Goal: Browse casually

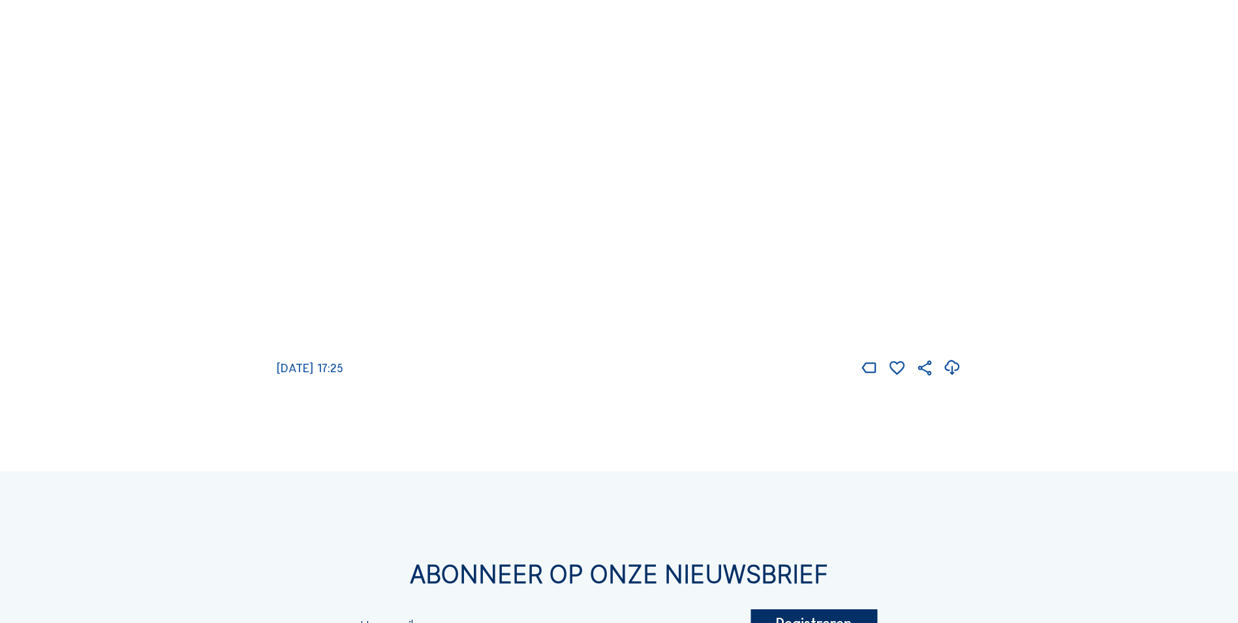
scroll to position [1762, 0]
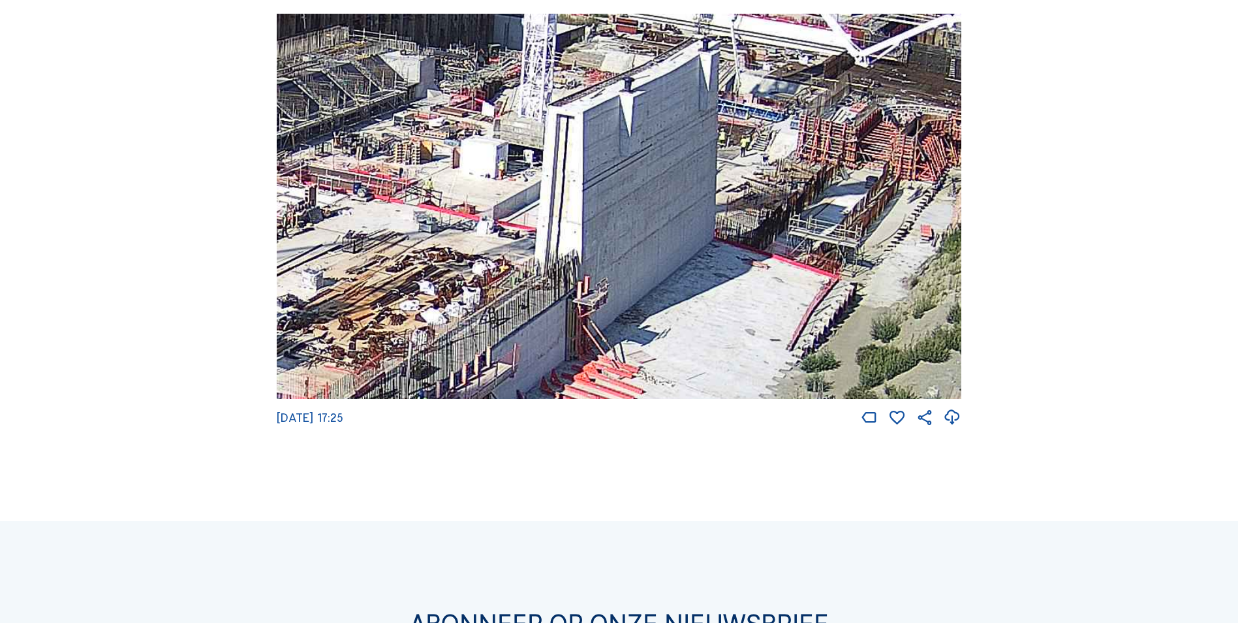
drag, startPoint x: 702, startPoint y: 144, endPoint x: 525, endPoint y: 167, distance: 178.4
click at [525, 167] on img at bounding box center [619, 206] width 685 height 385
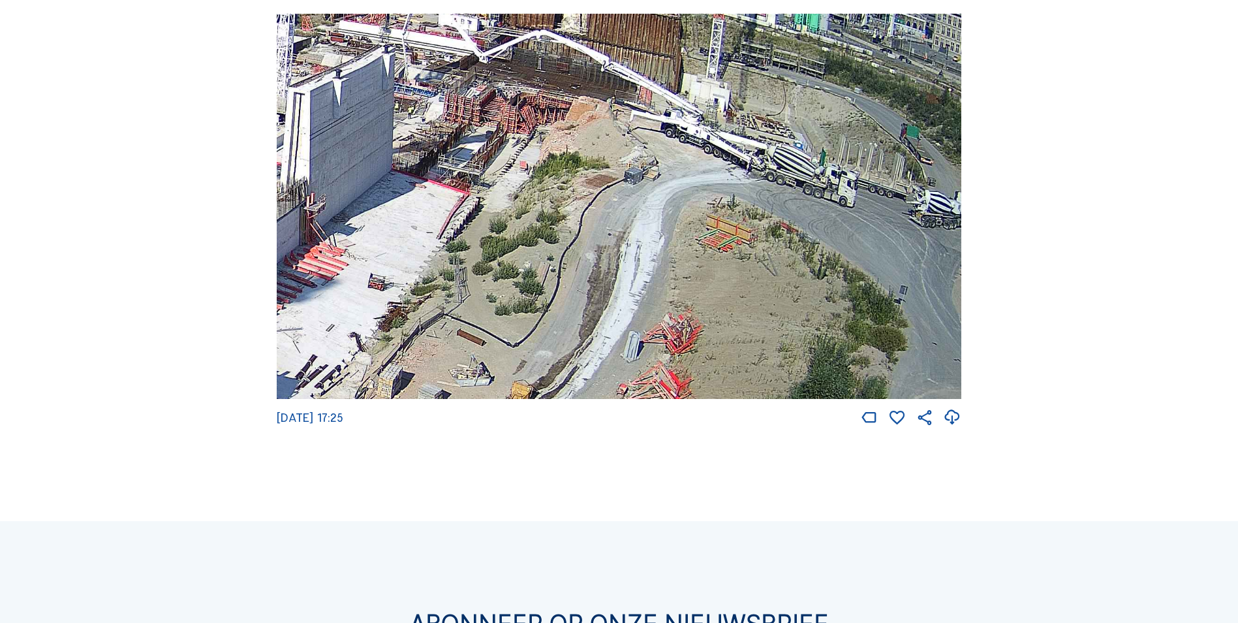
drag, startPoint x: 896, startPoint y: 202, endPoint x: 553, endPoint y: 211, distance: 342.2
click at [553, 211] on img at bounding box center [619, 206] width 685 height 385
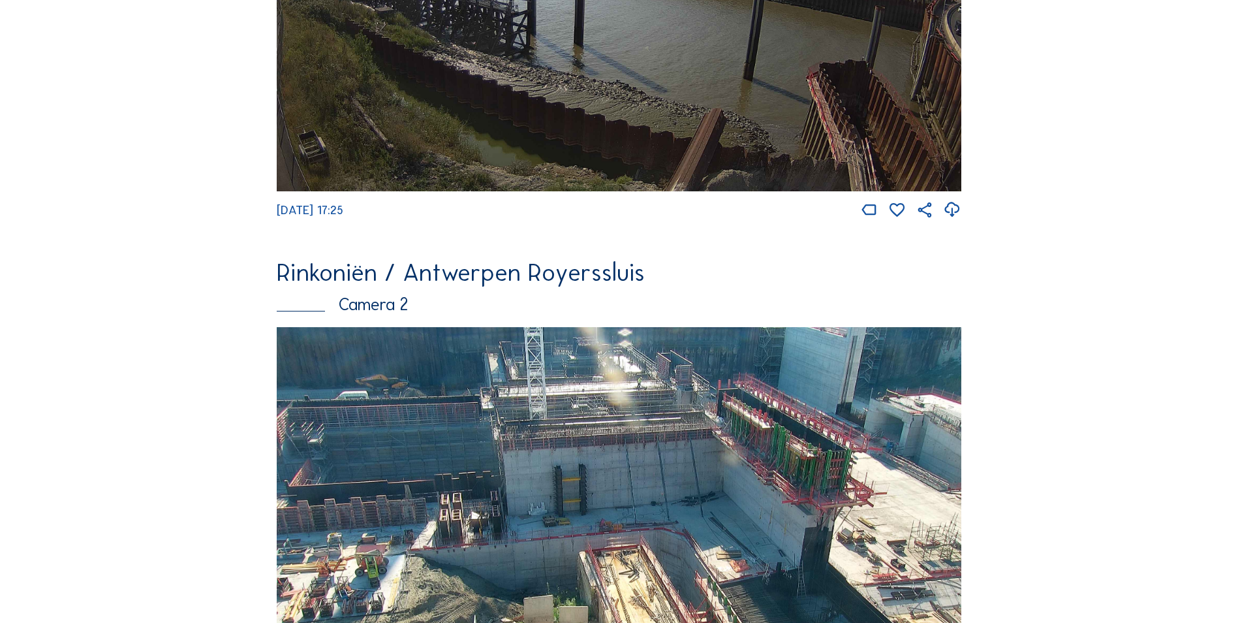
scroll to position [0, 0]
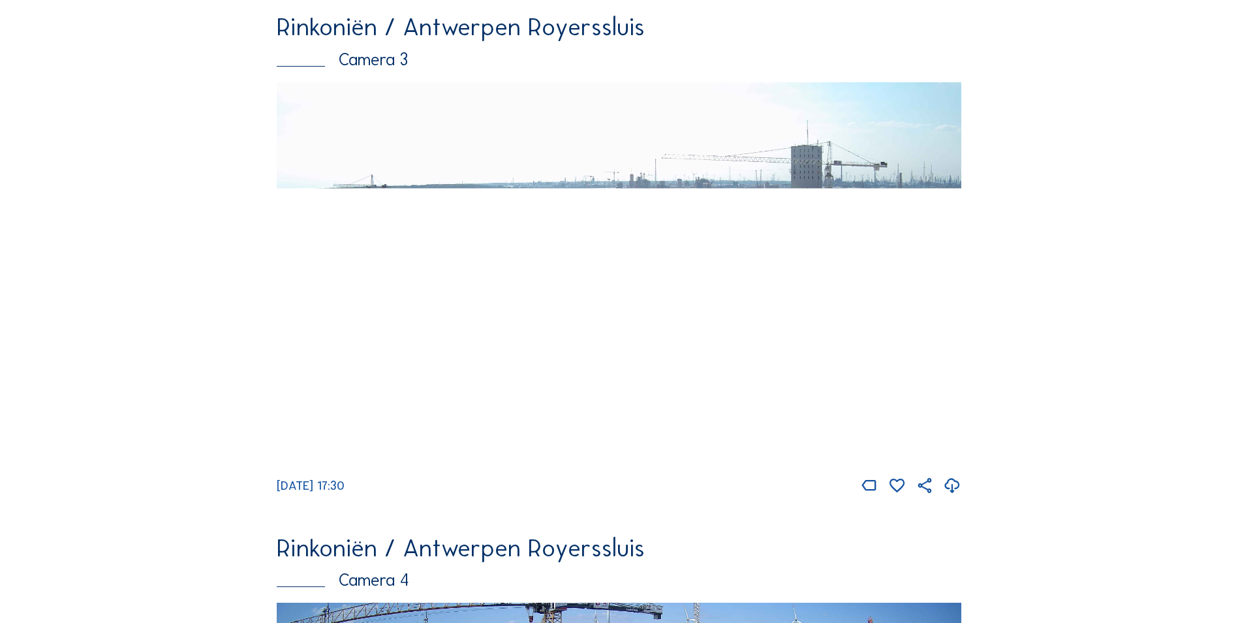
scroll to position [1175, 0]
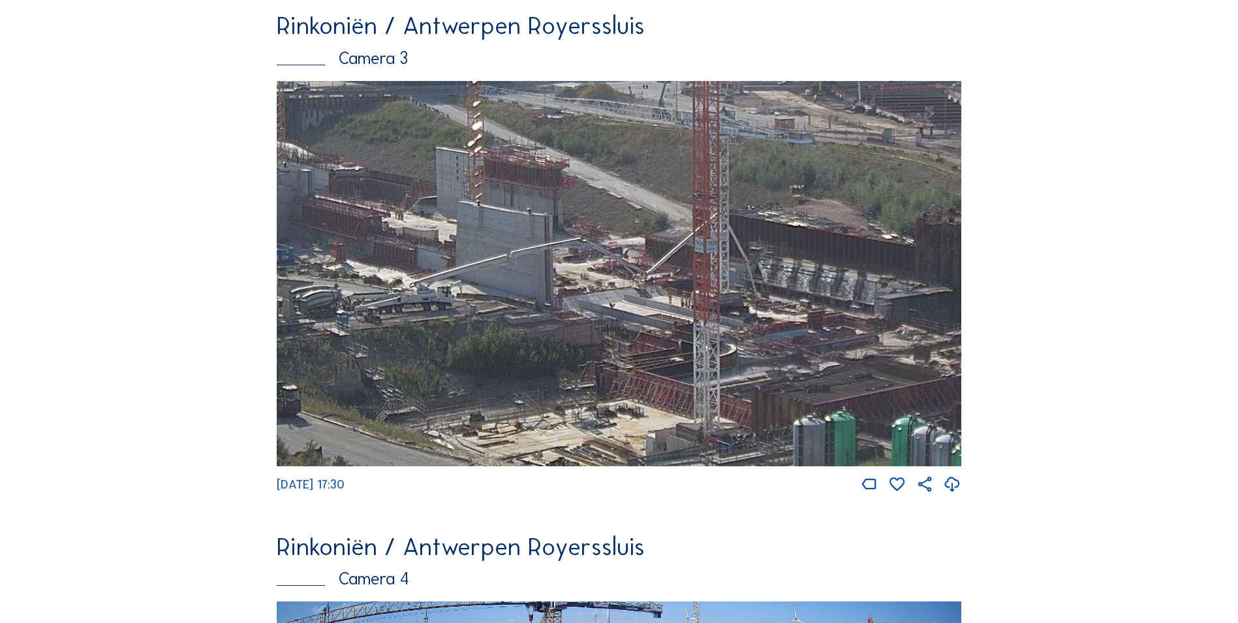
drag, startPoint x: 616, startPoint y: 315, endPoint x: 414, endPoint y: 300, distance: 202.8
click at [414, 300] on img at bounding box center [619, 273] width 685 height 385
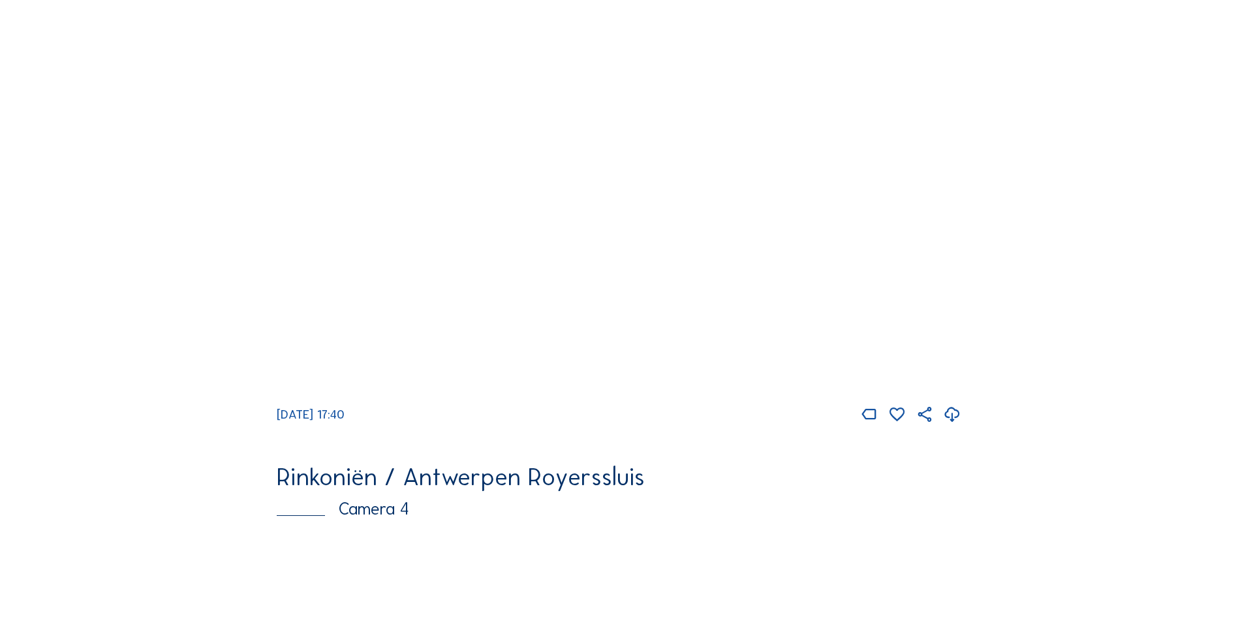
scroll to position [1240, 0]
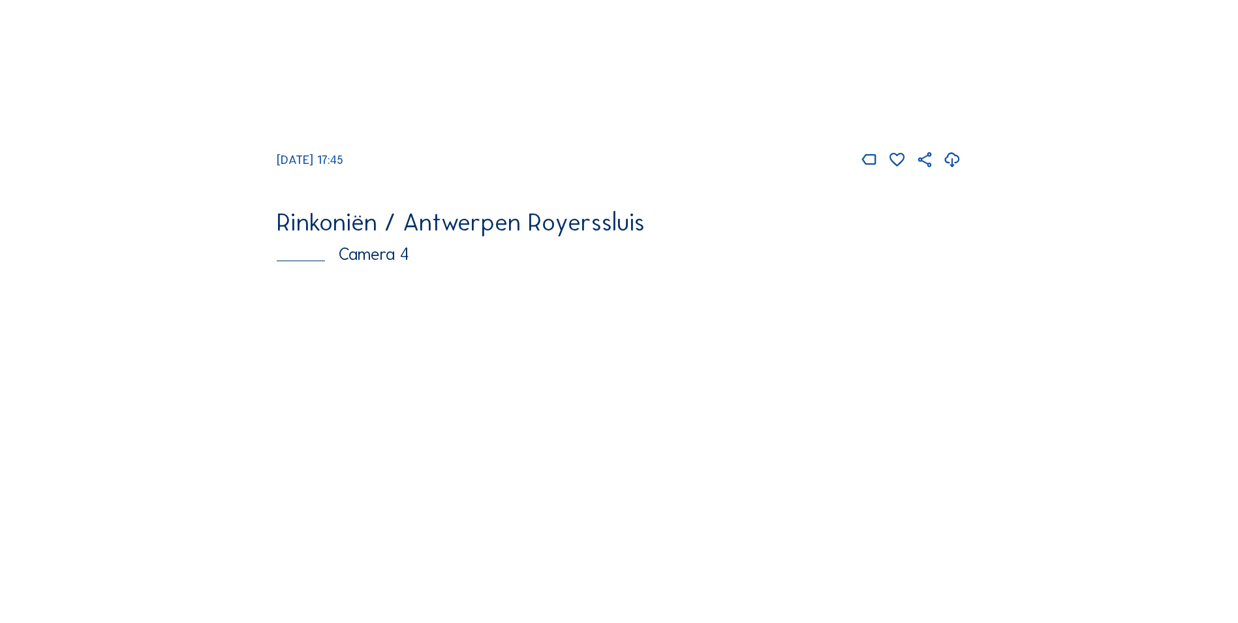
scroll to position [1501, 0]
